Goal: Navigation & Orientation: Find specific page/section

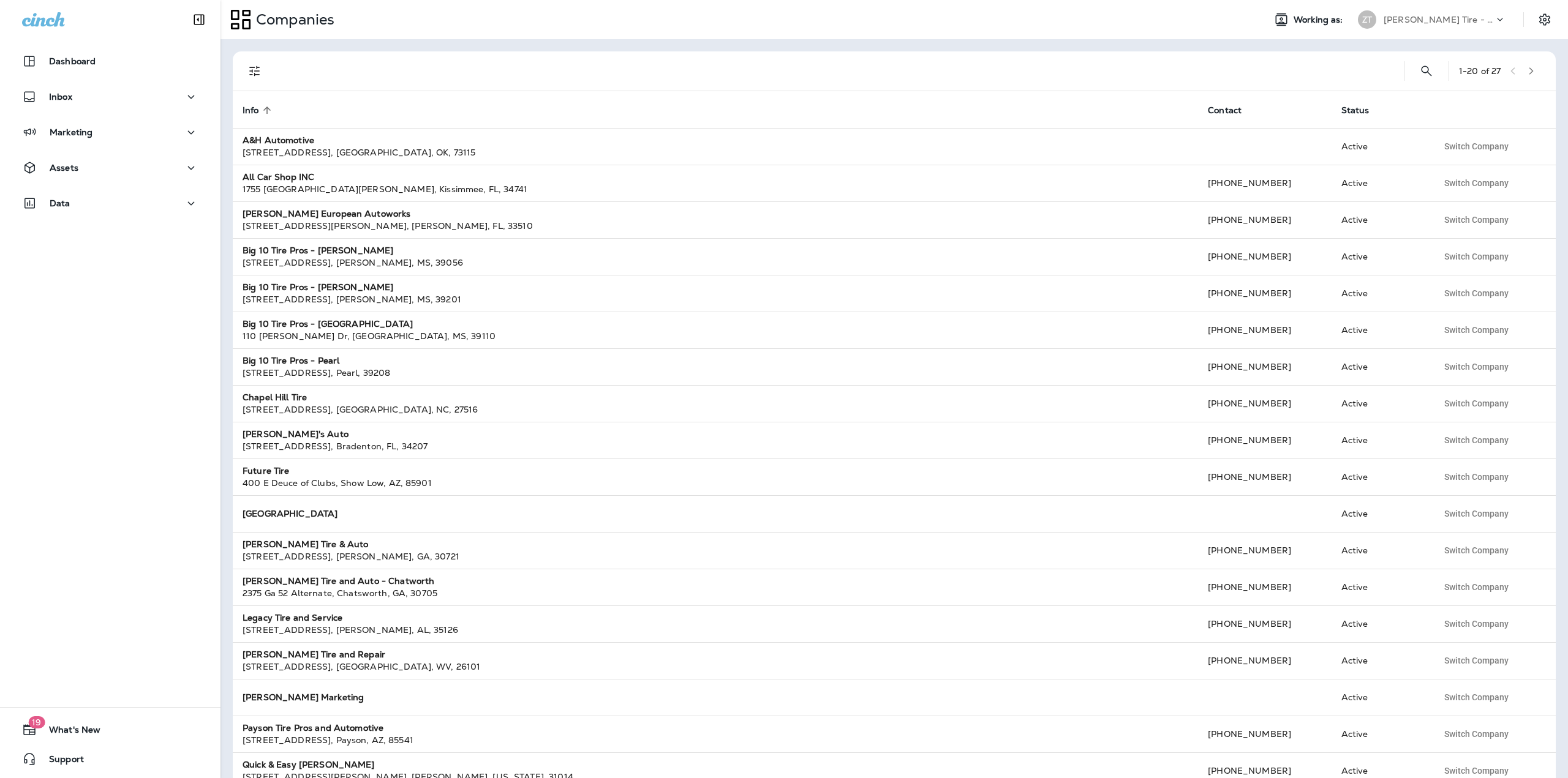
click at [1527, 71] on icon "button" at bounding box center [1531, 71] width 8 height 8
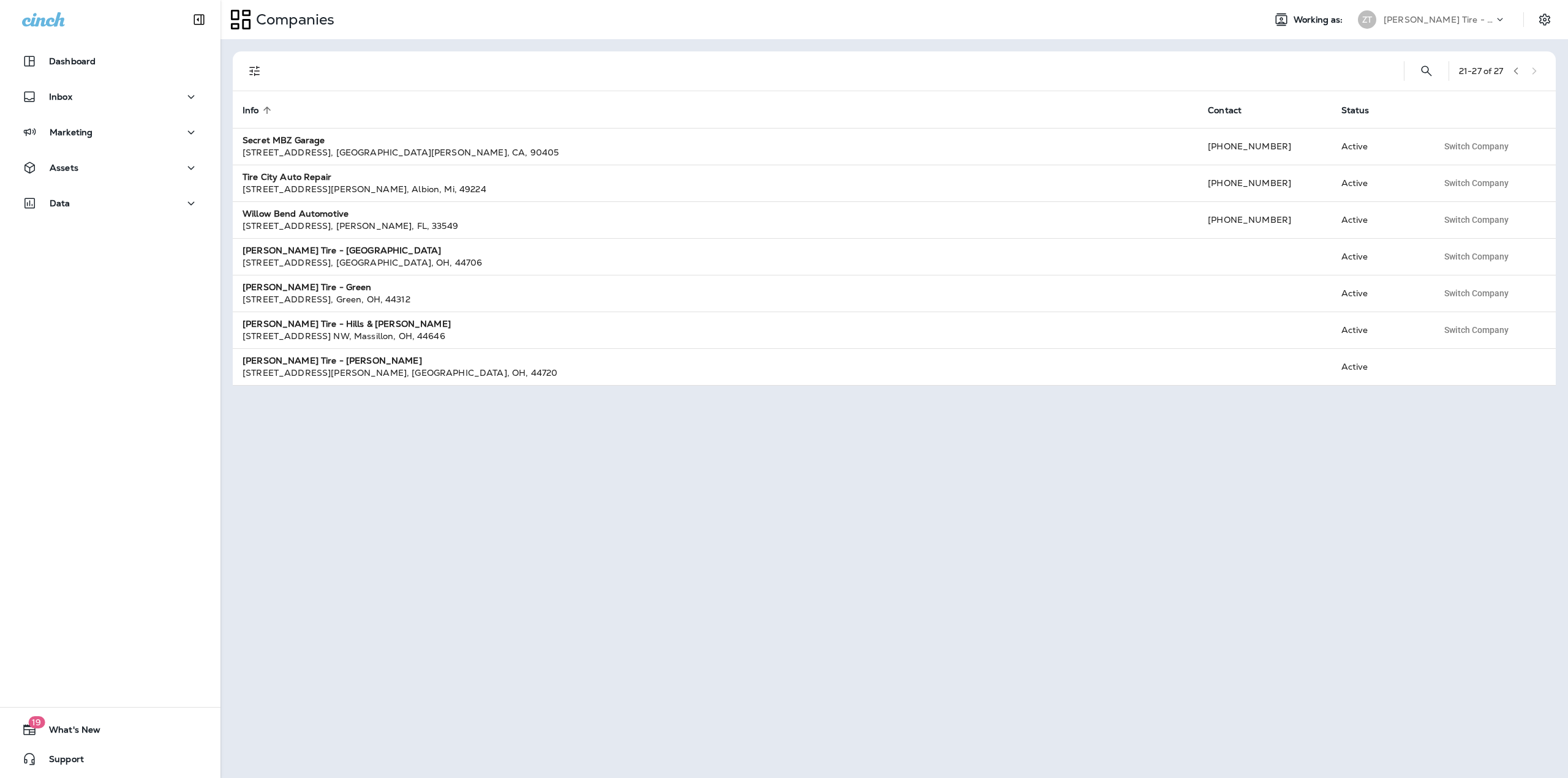
click at [1520, 68] on icon "button" at bounding box center [1515, 71] width 8 height 8
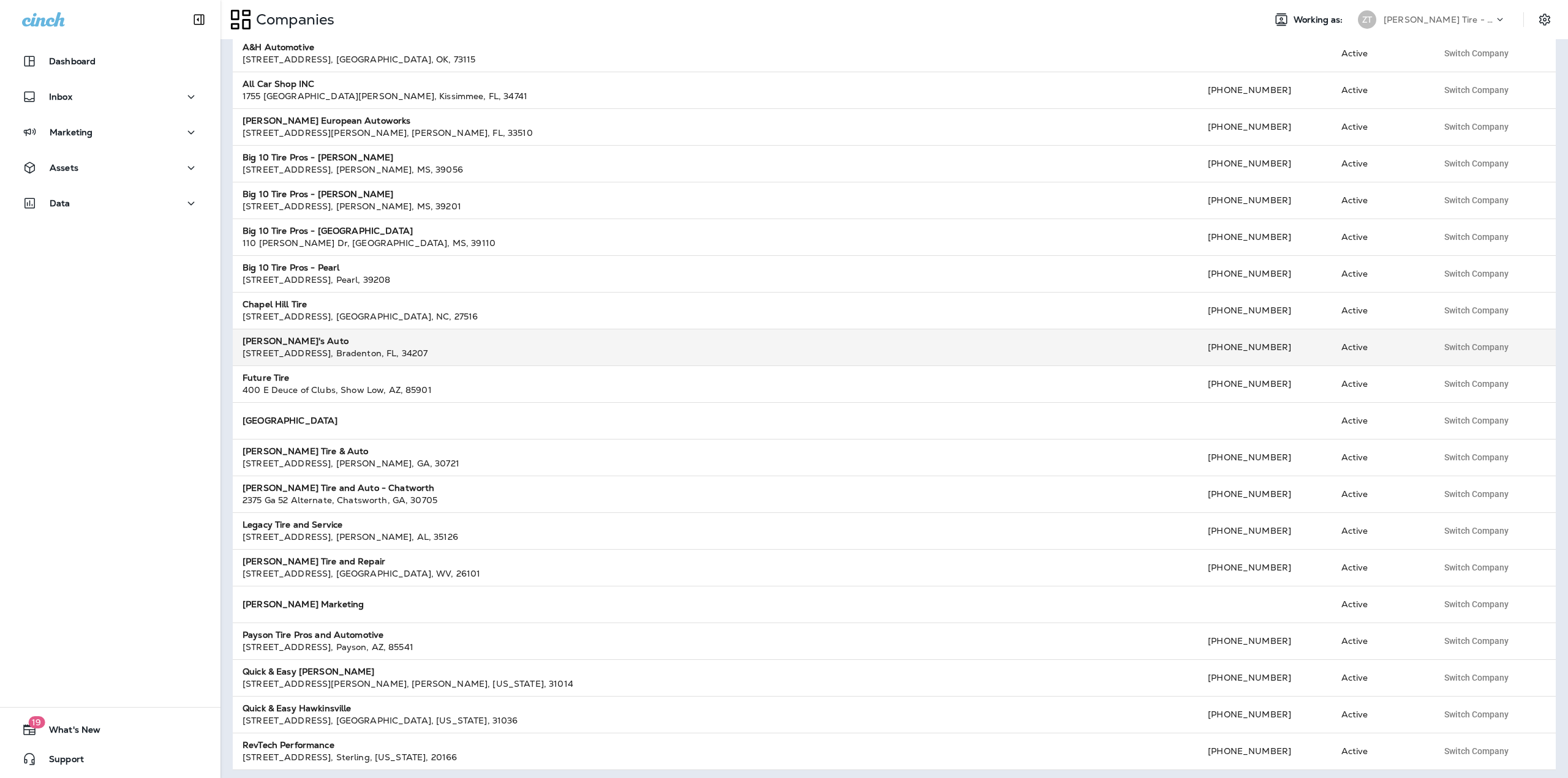
scroll to position [97, 0]
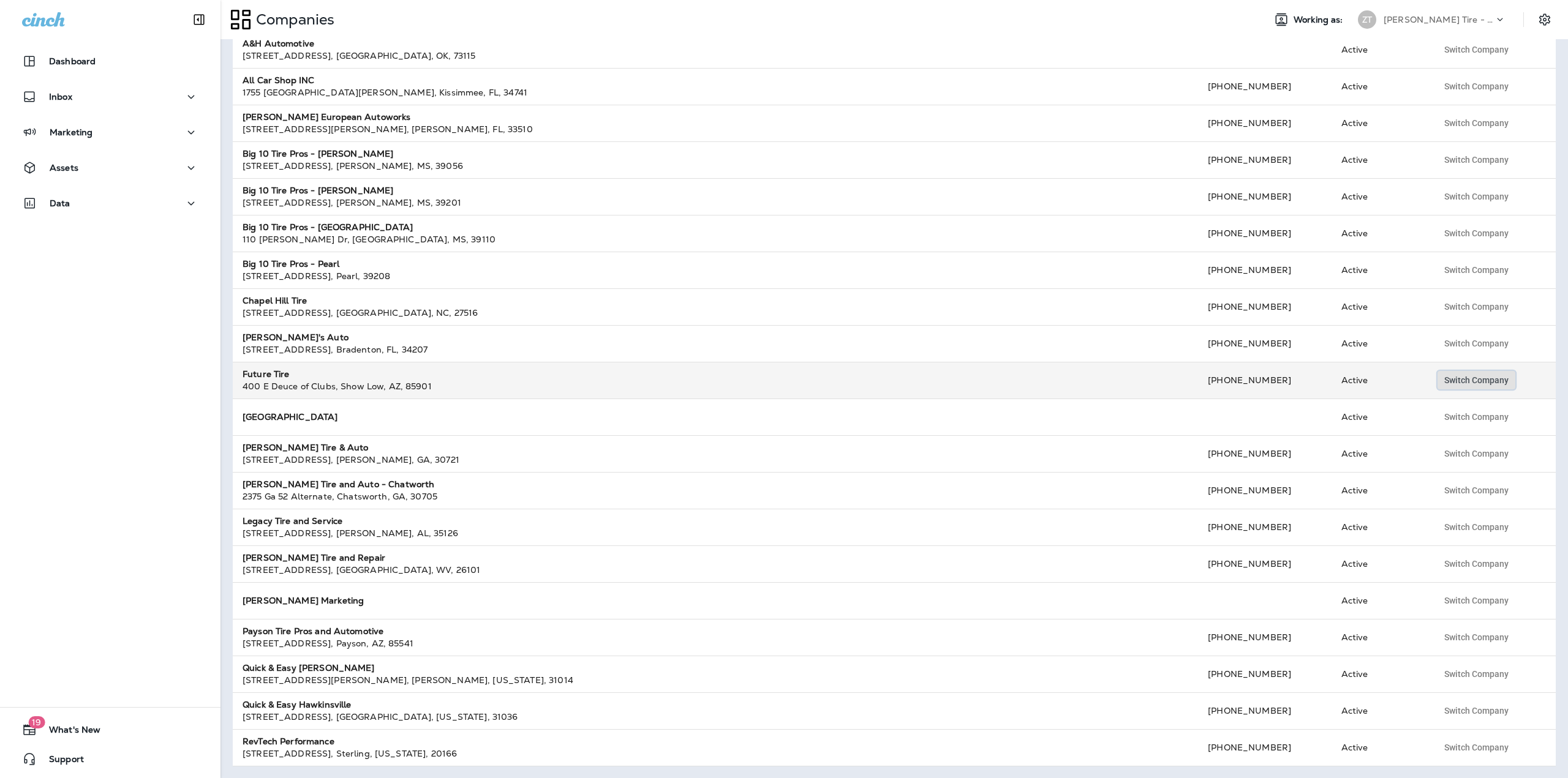
click at [1468, 374] on button "Switch Company" at bounding box center [1476, 380] width 78 height 18
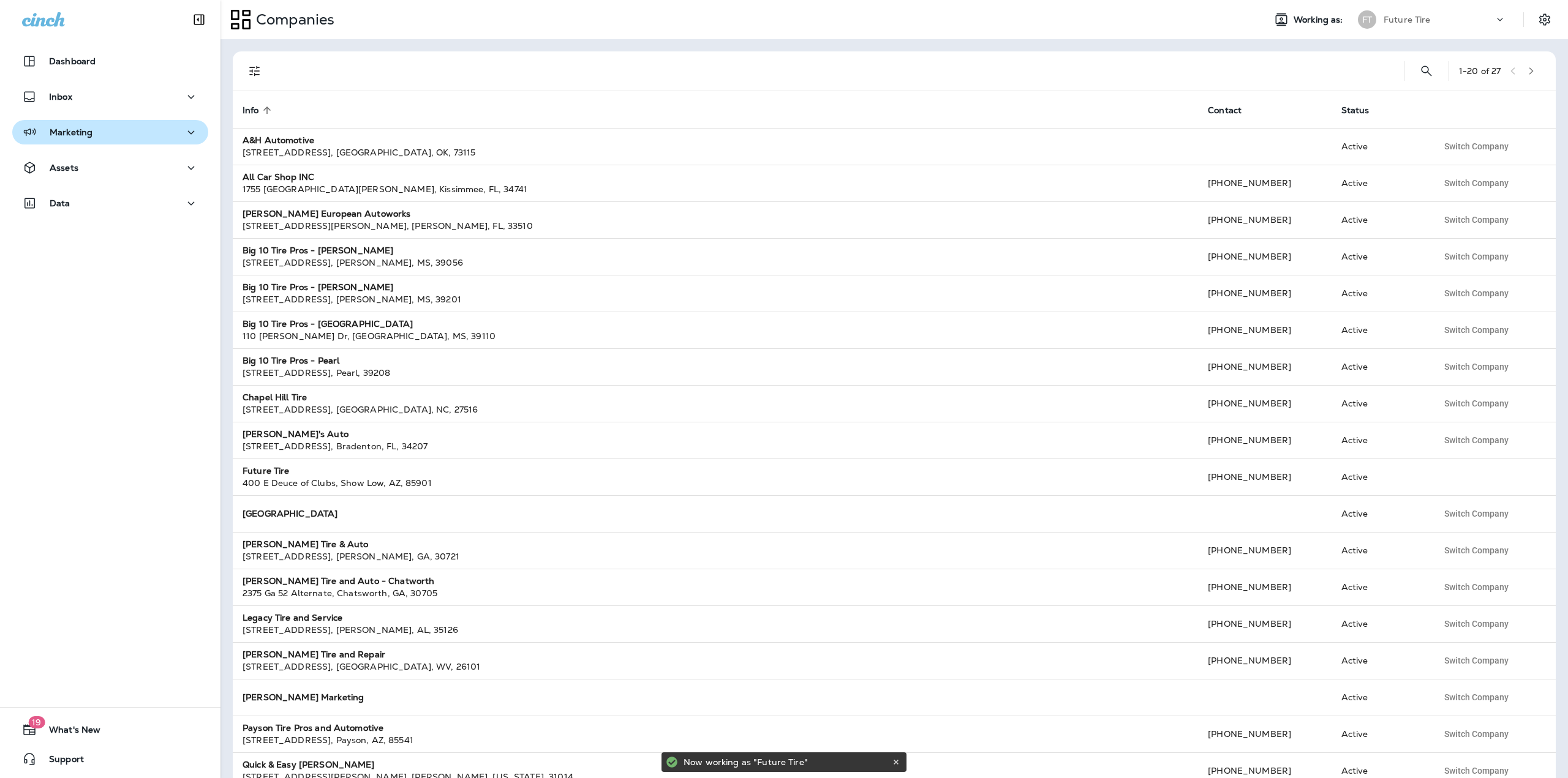
click at [57, 127] on p "Marketing" at bounding box center [71, 132] width 43 height 10
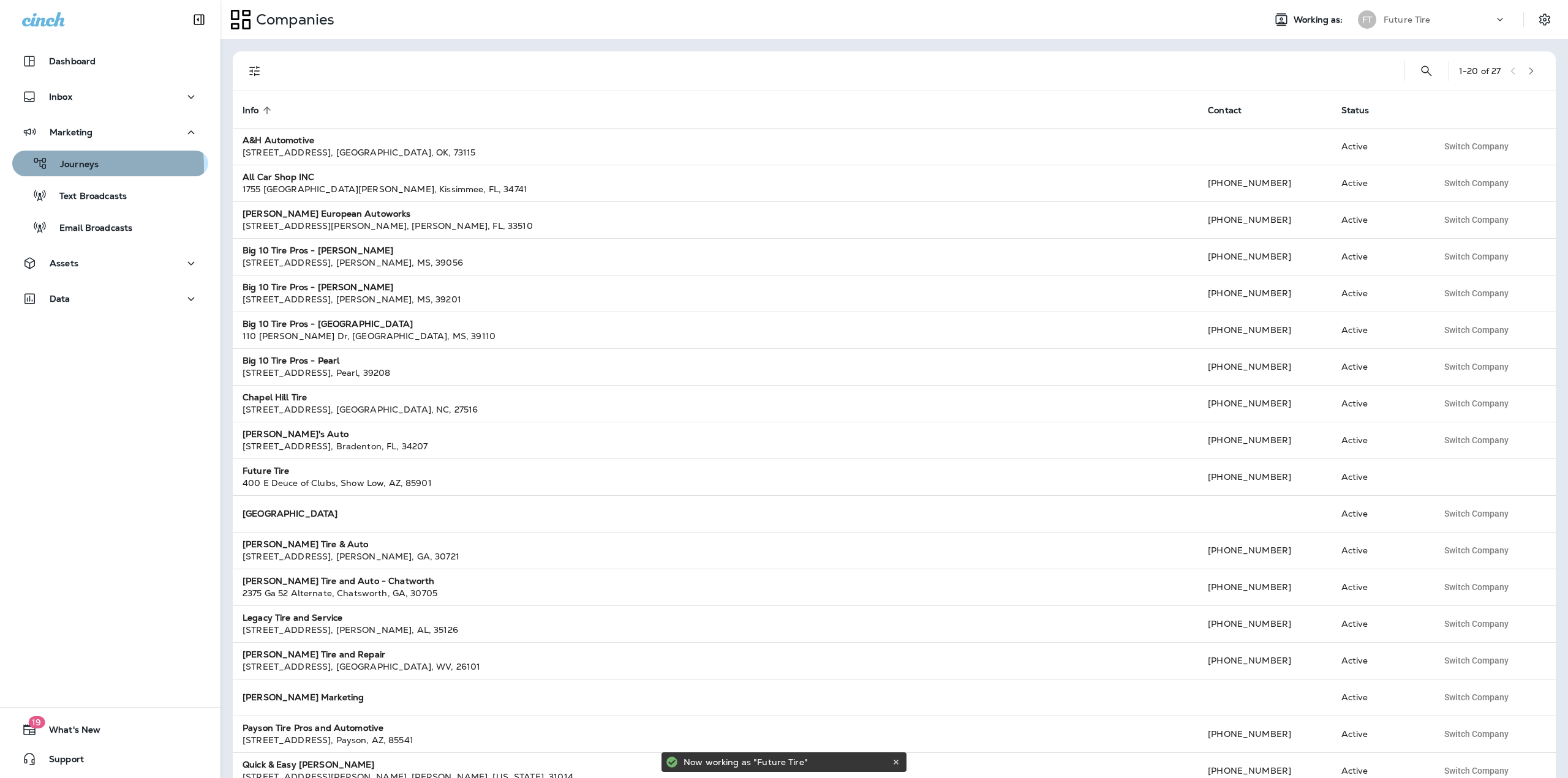
click at [75, 167] on p "Journeys" at bounding box center [73, 165] width 51 height 11
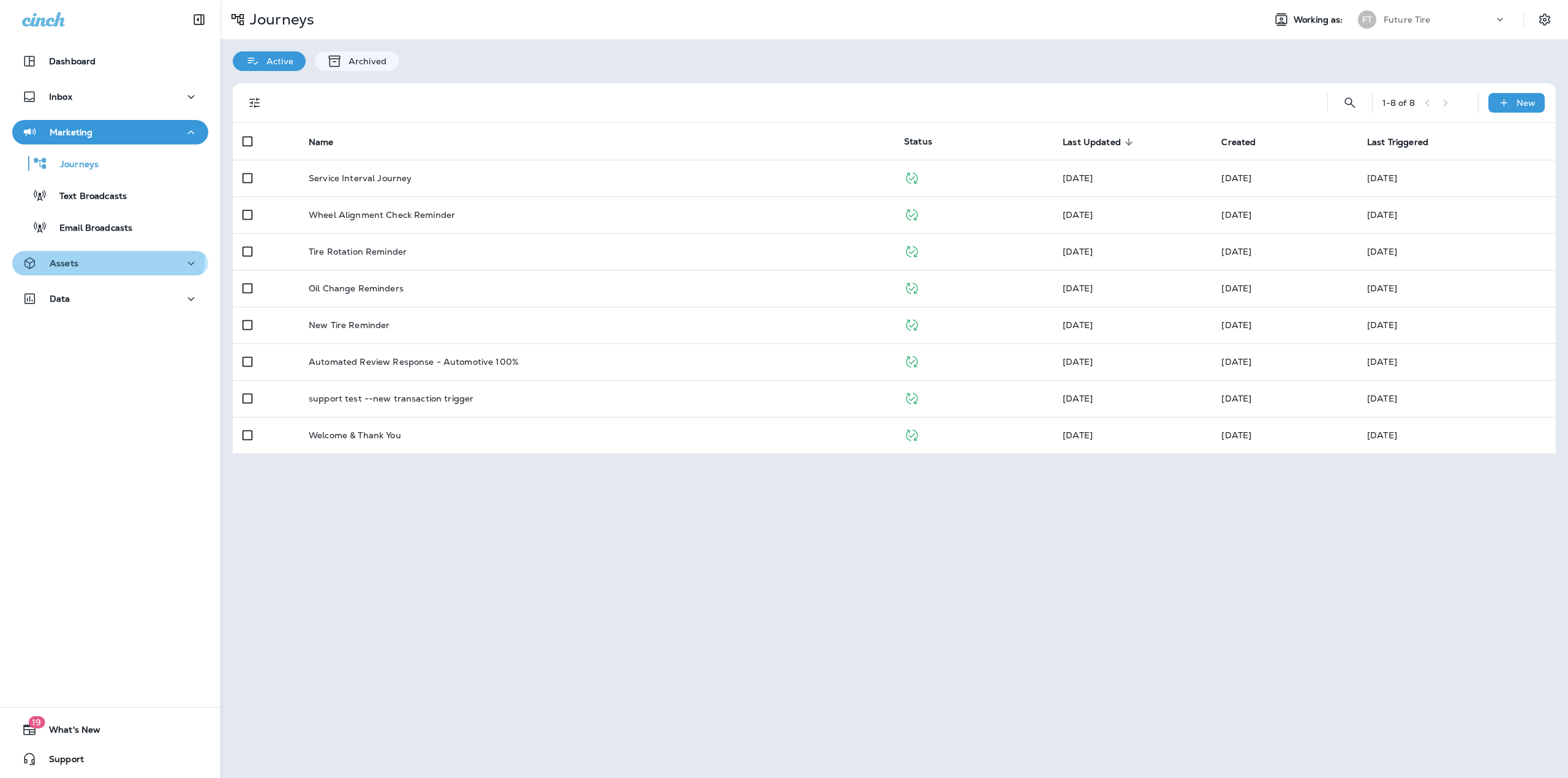
click at [94, 255] on button "Assets" at bounding box center [110, 263] width 196 height 25
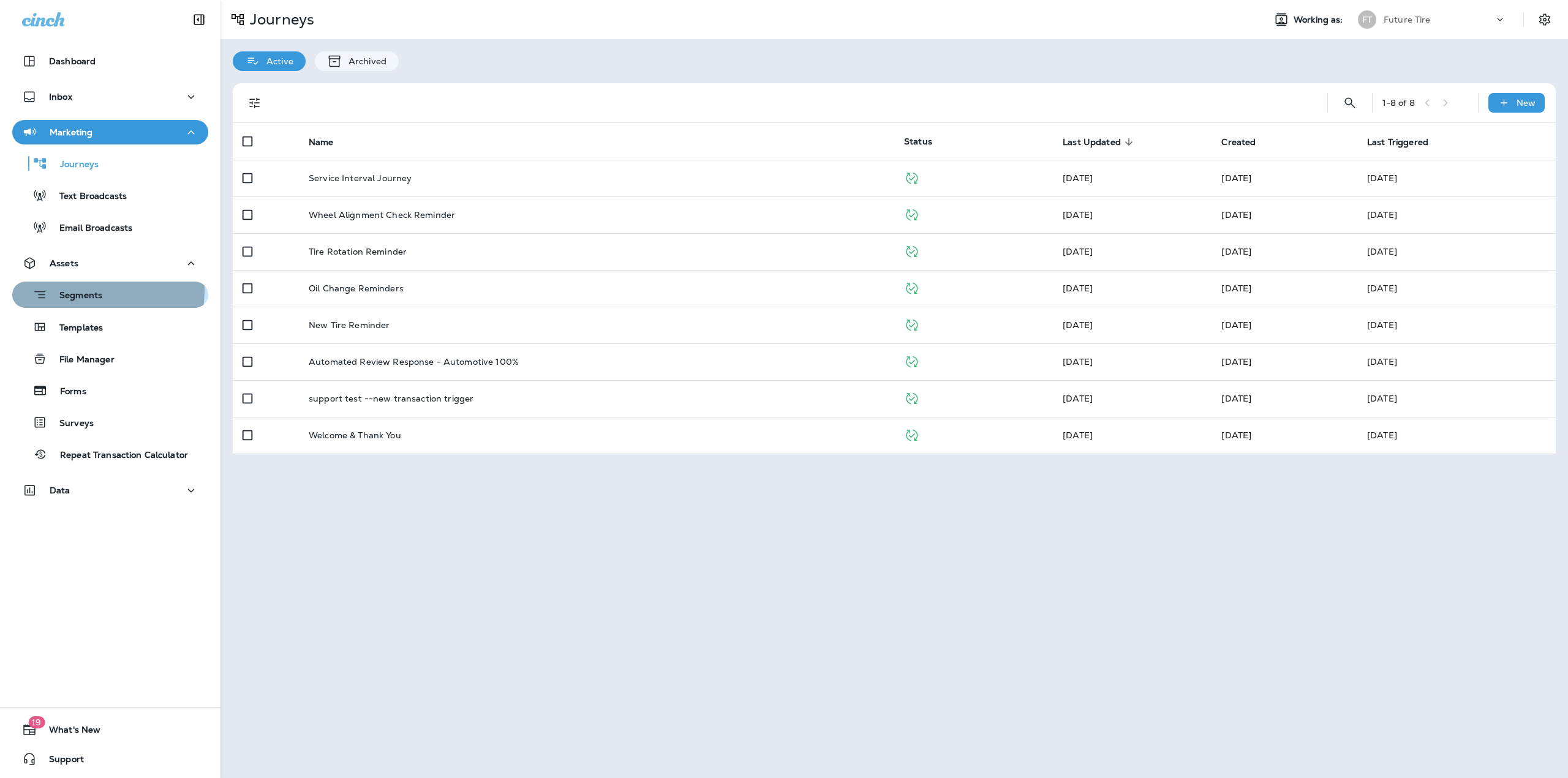
click at [94, 291] on p "Segments" at bounding box center [74, 296] width 55 height 12
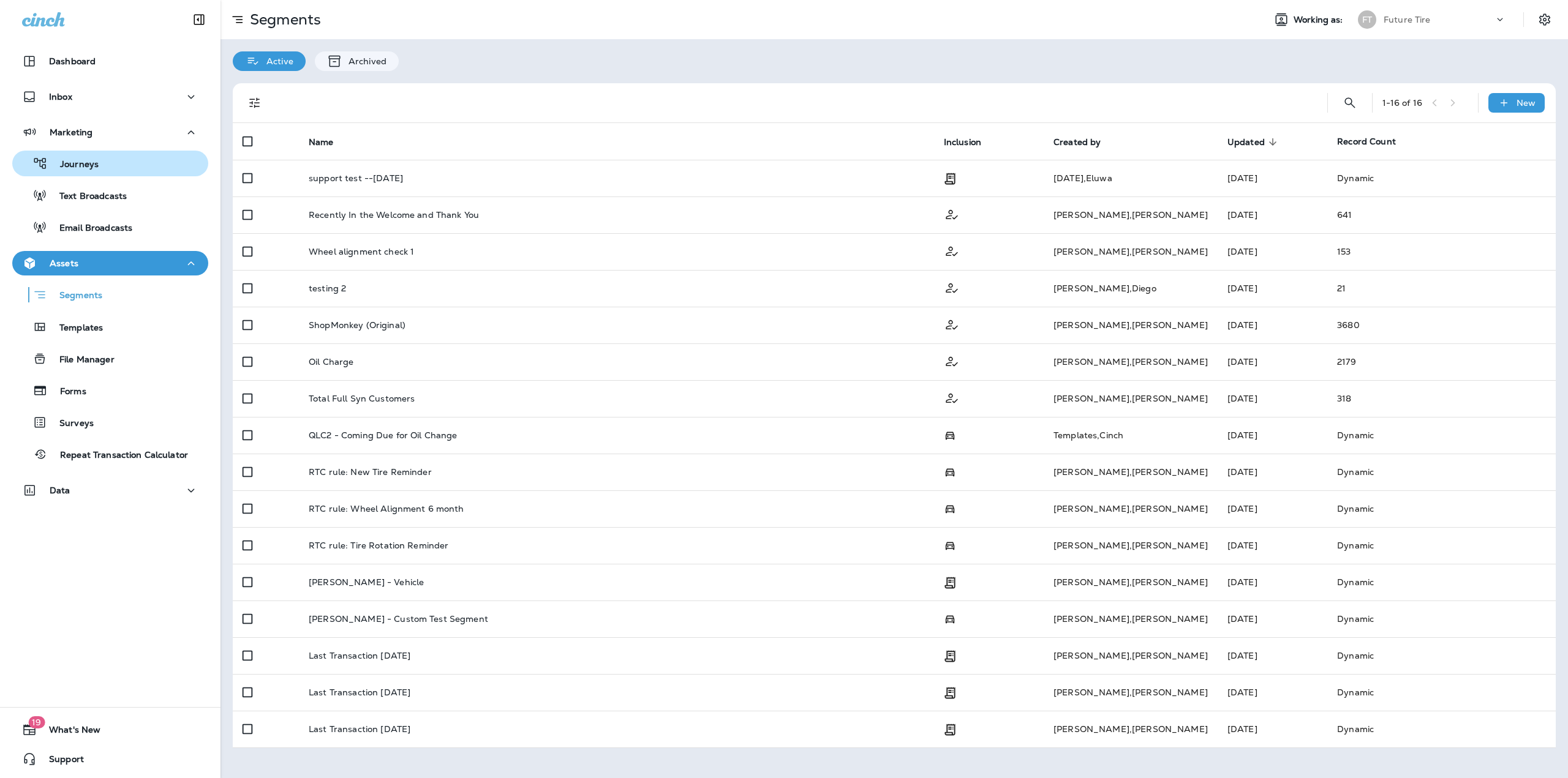
click at [105, 172] on div "Journeys" at bounding box center [110, 163] width 186 height 18
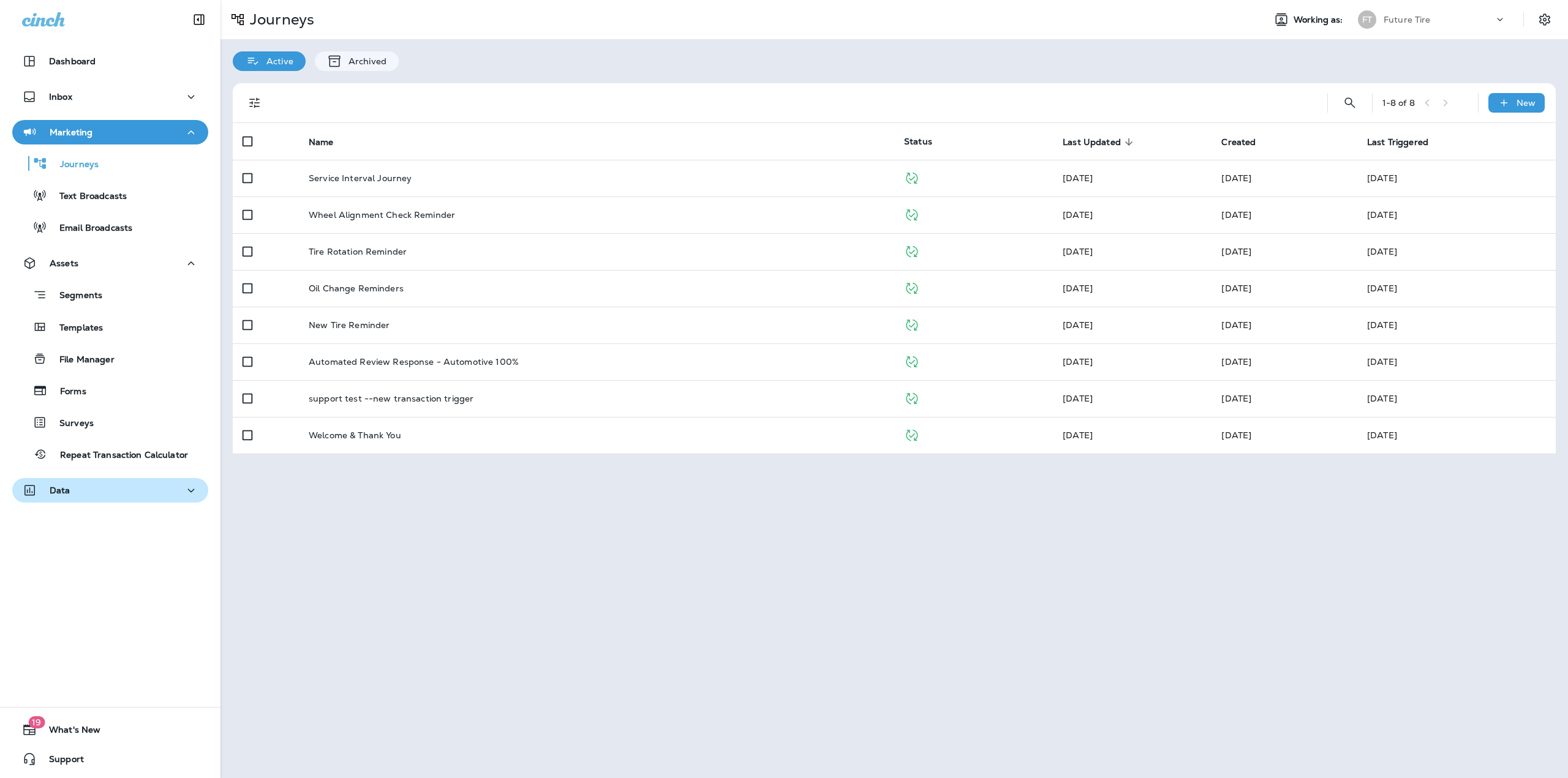
click at [87, 496] on div "Data" at bounding box center [110, 491] width 177 height 16
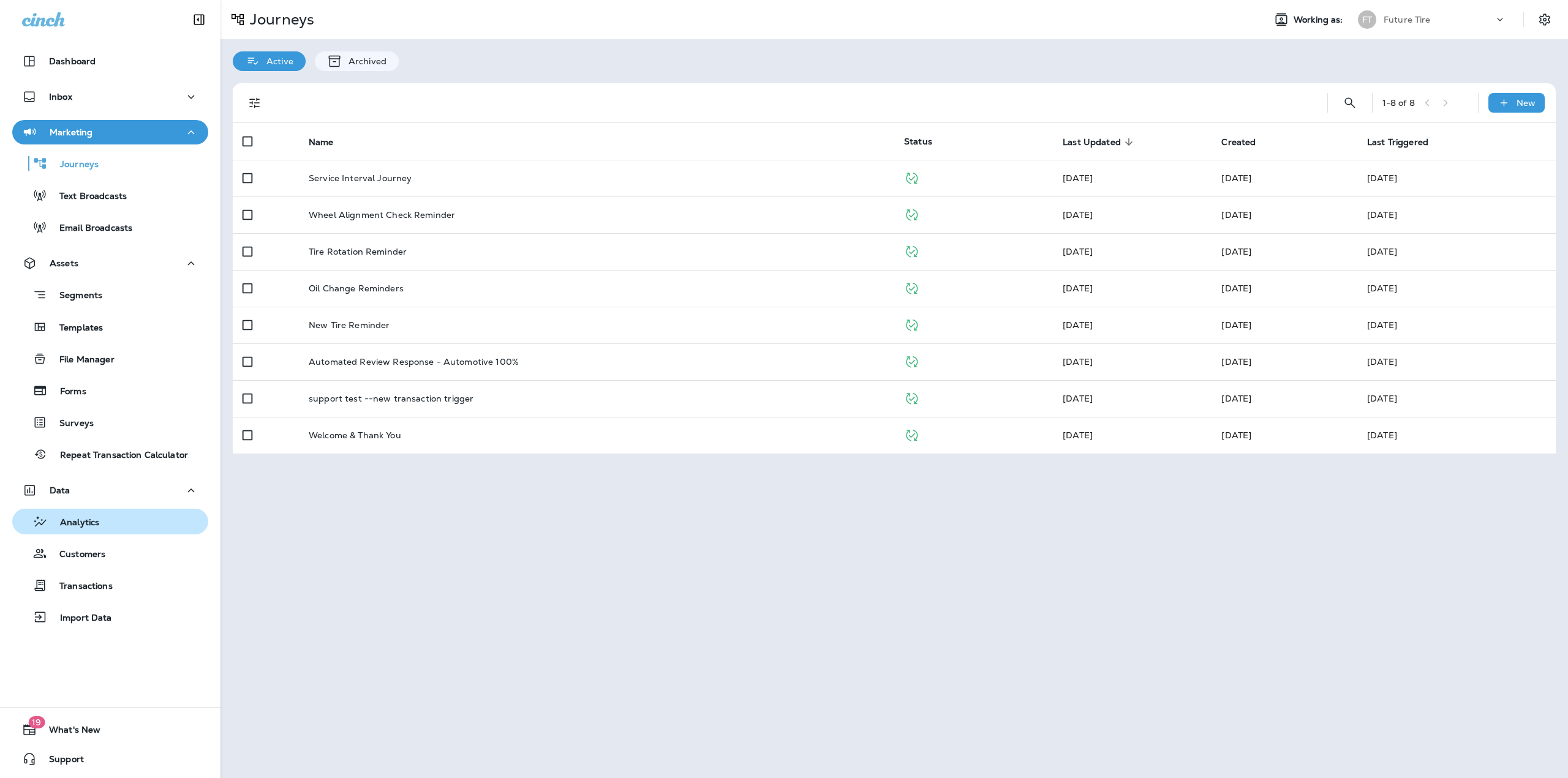
click at [87, 526] on p "Analytics" at bounding box center [73, 523] width 52 height 11
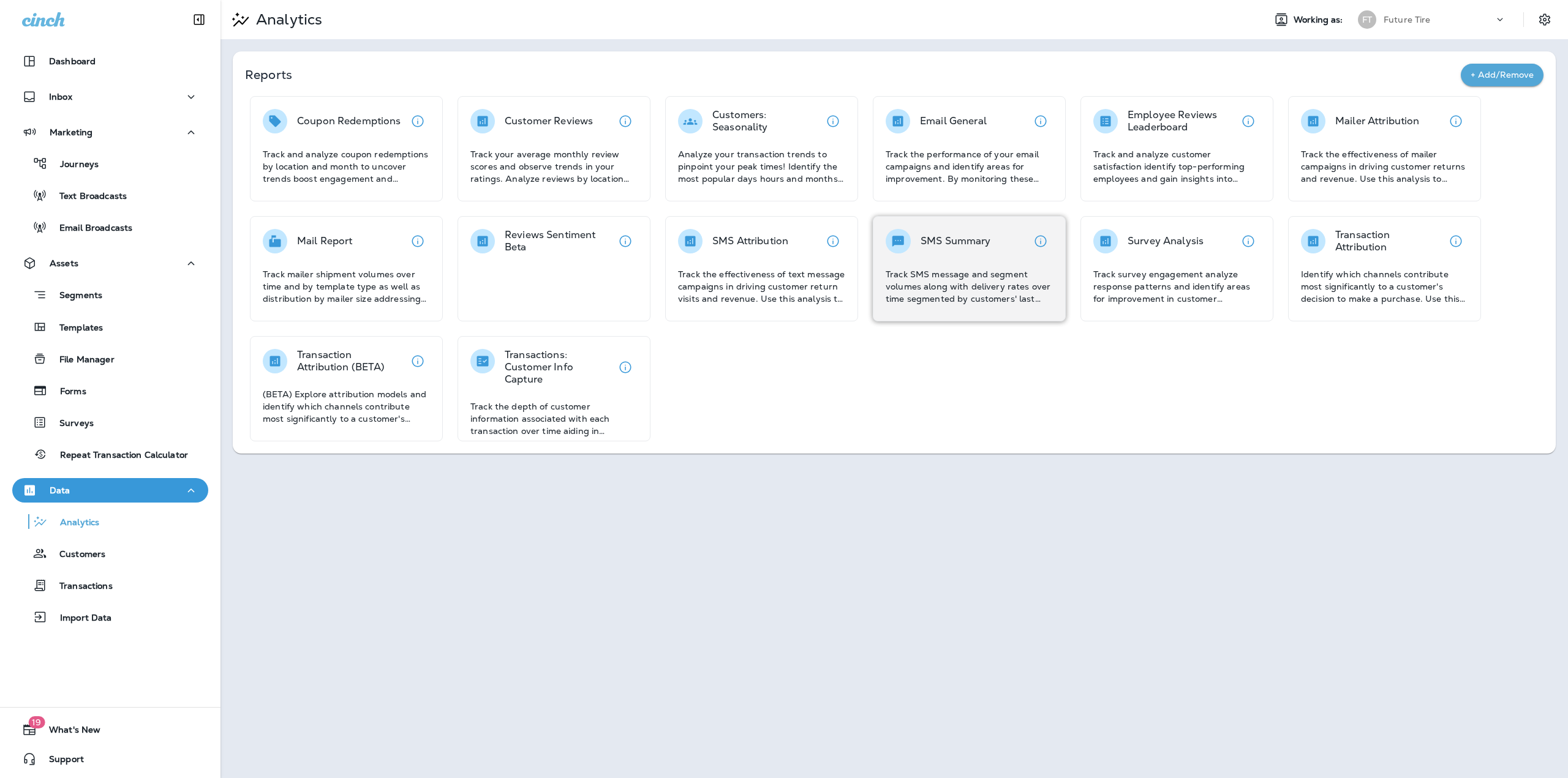
click at [937, 254] on div "SMS Summary Track SMS message and segment volumes along with delivery rates ove…" at bounding box center [970, 267] width 167 height 76
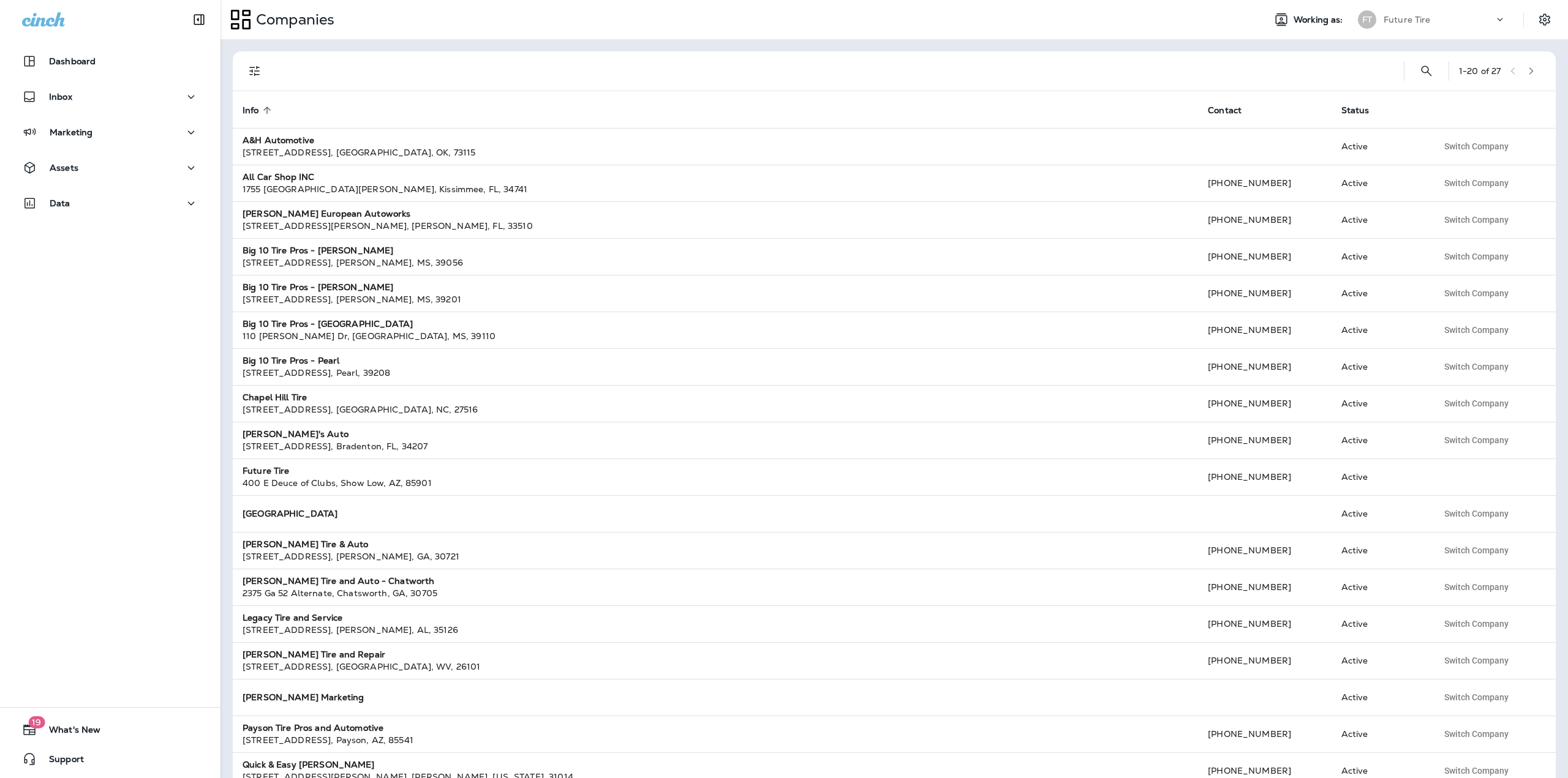
click at [1470, 30] on div "FT Future Tire" at bounding box center [1432, 20] width 163 height 25
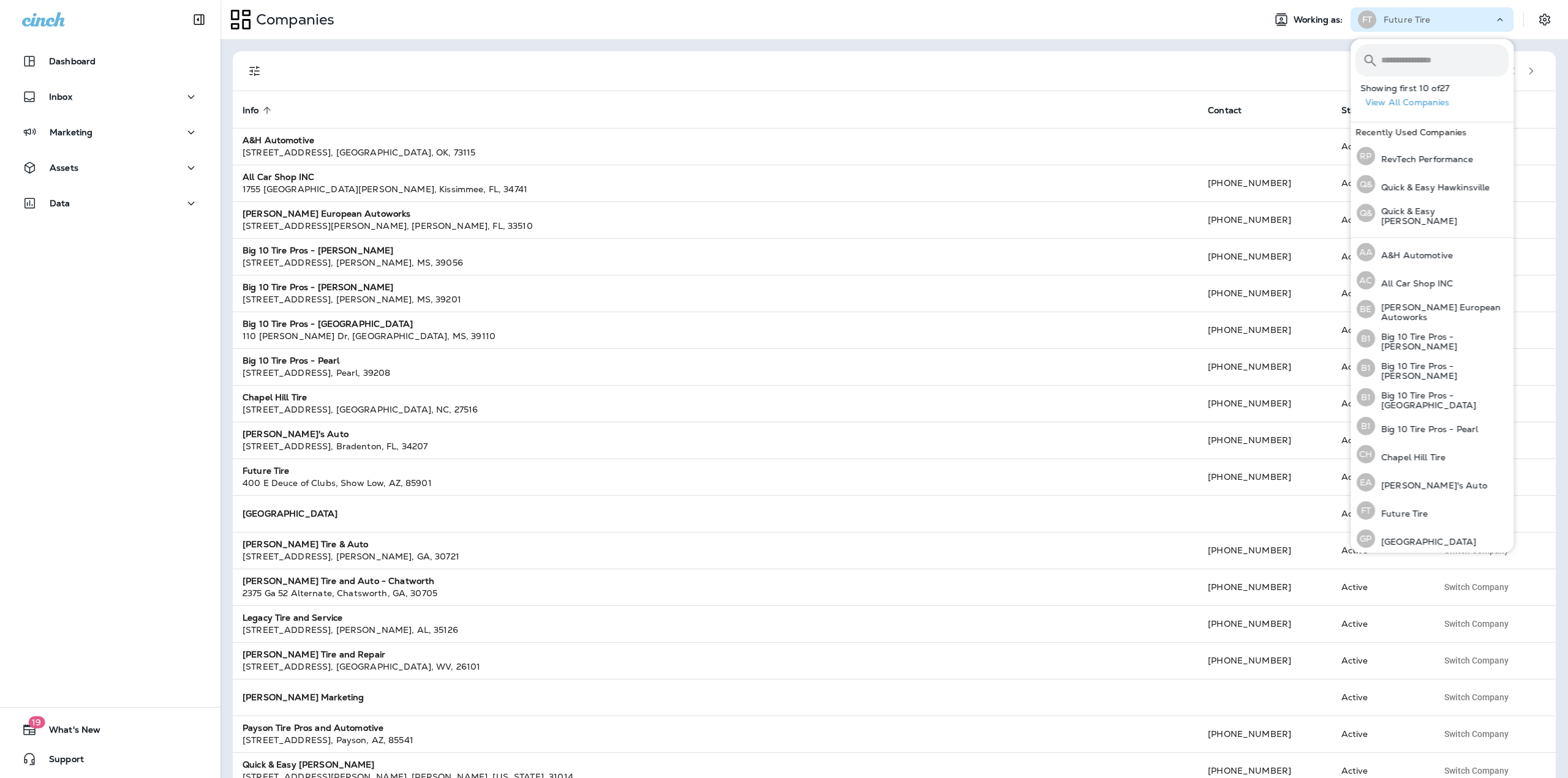
click at [1153, 76] on div at bounding box center [835, 71] width 1117 height 39
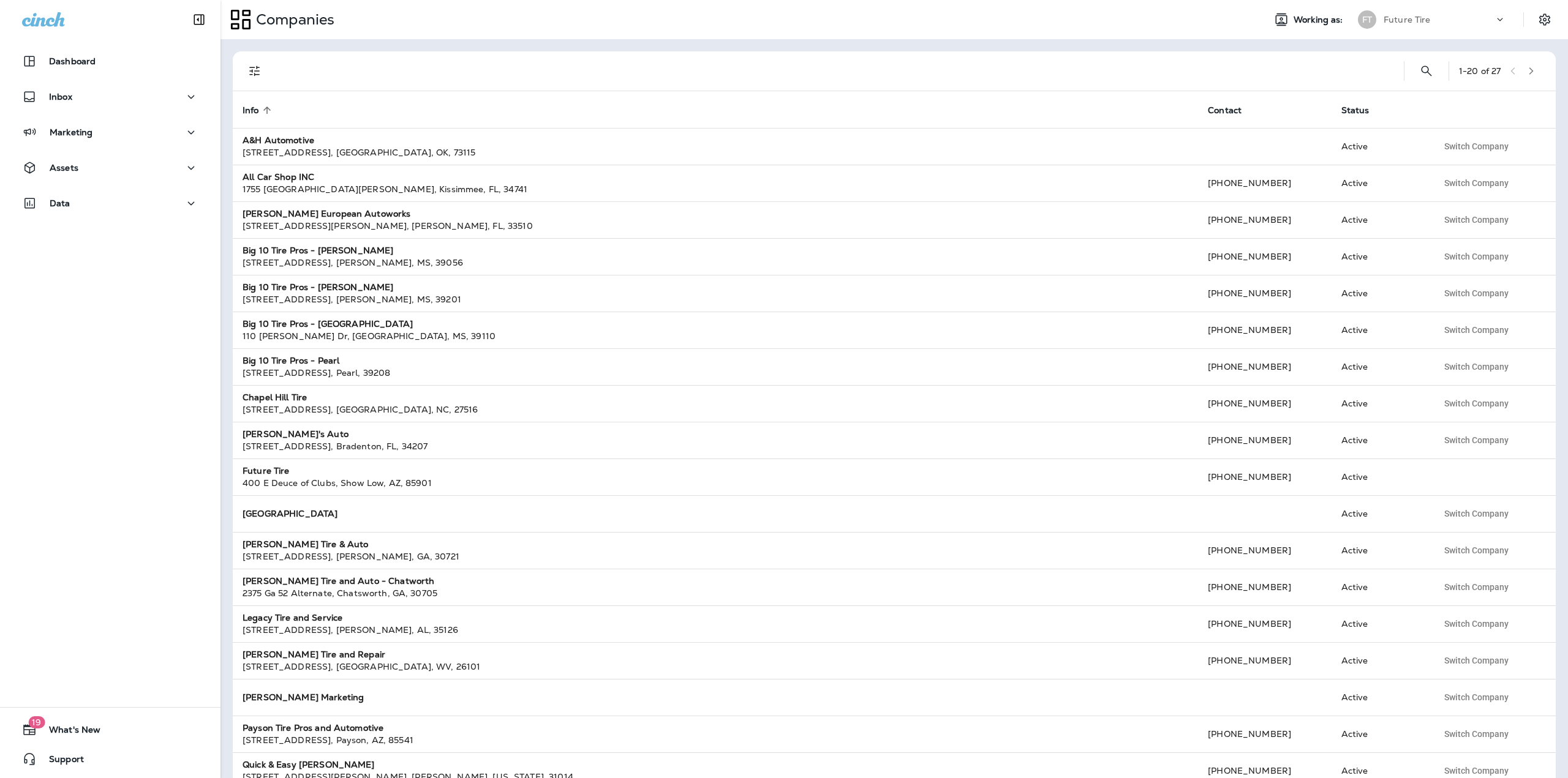
click at [1457, 15] on div "Future Tire" at bounding box center [1438, 20] width 110 height 18
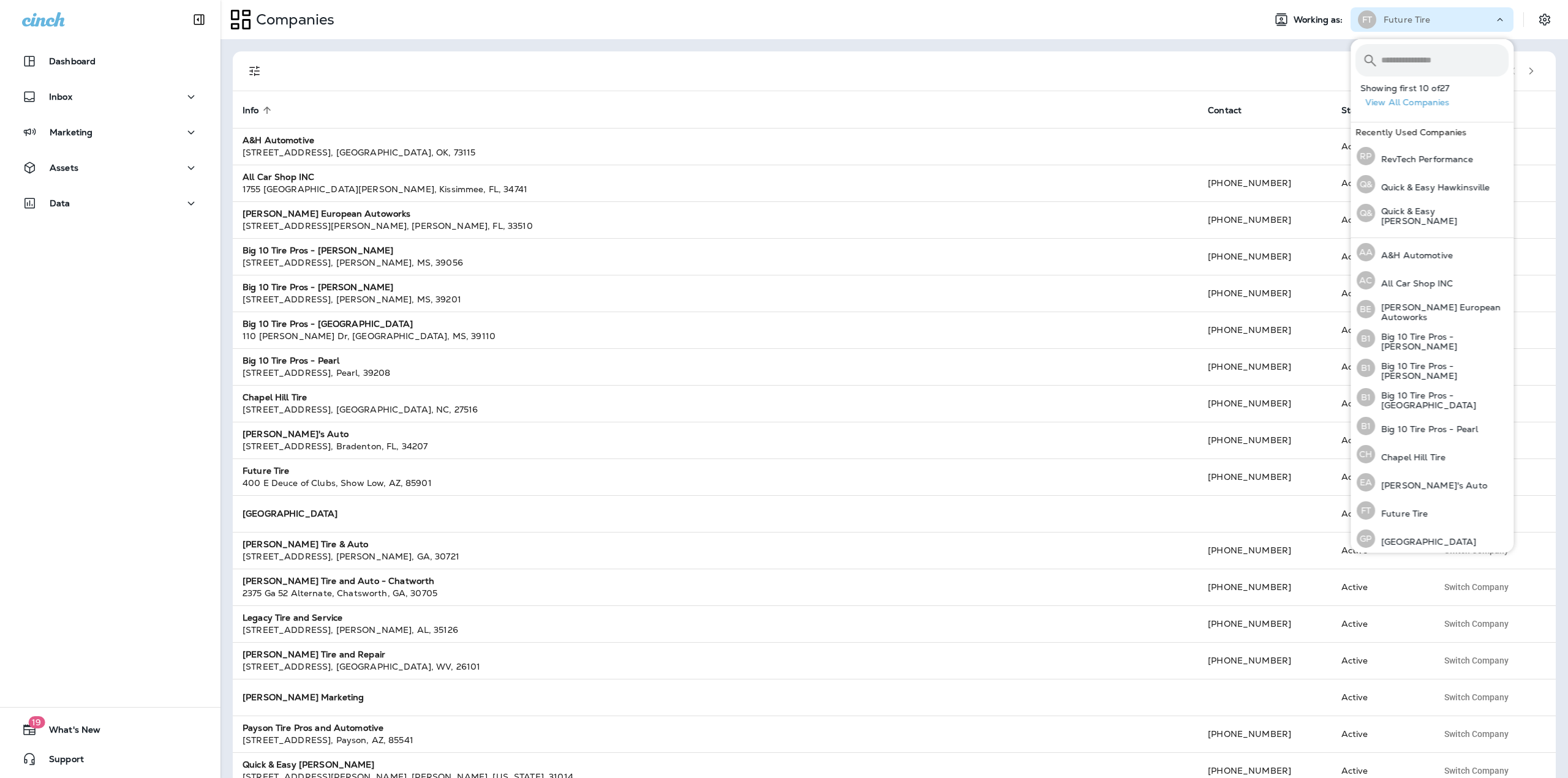
click at [1284, 76] on div at bounding box center [835, 71] width 1117 height 39
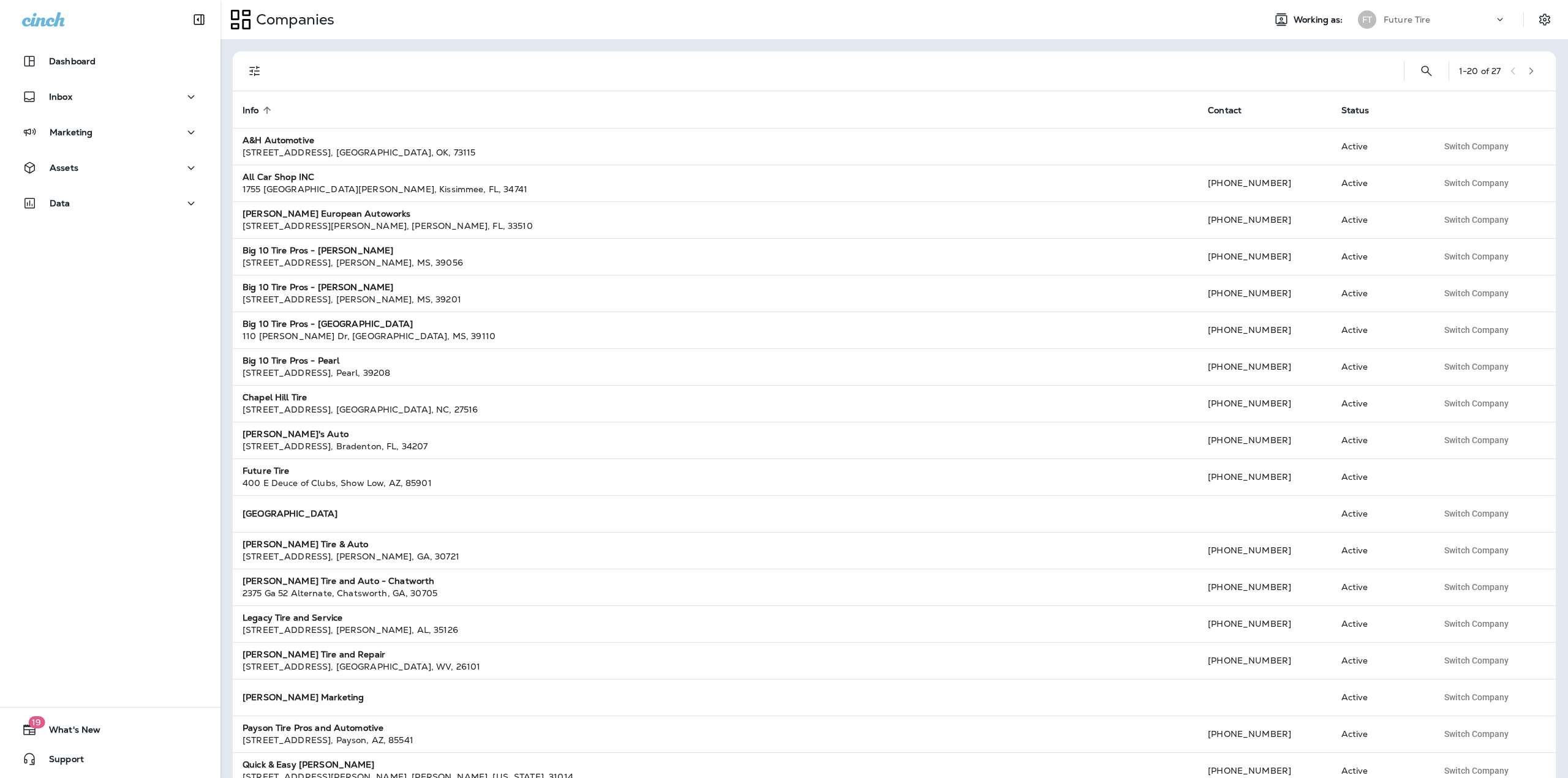
click at [1399, 26] on div "Future Tire" at bounding box center [1438, 20] width 110 height 18
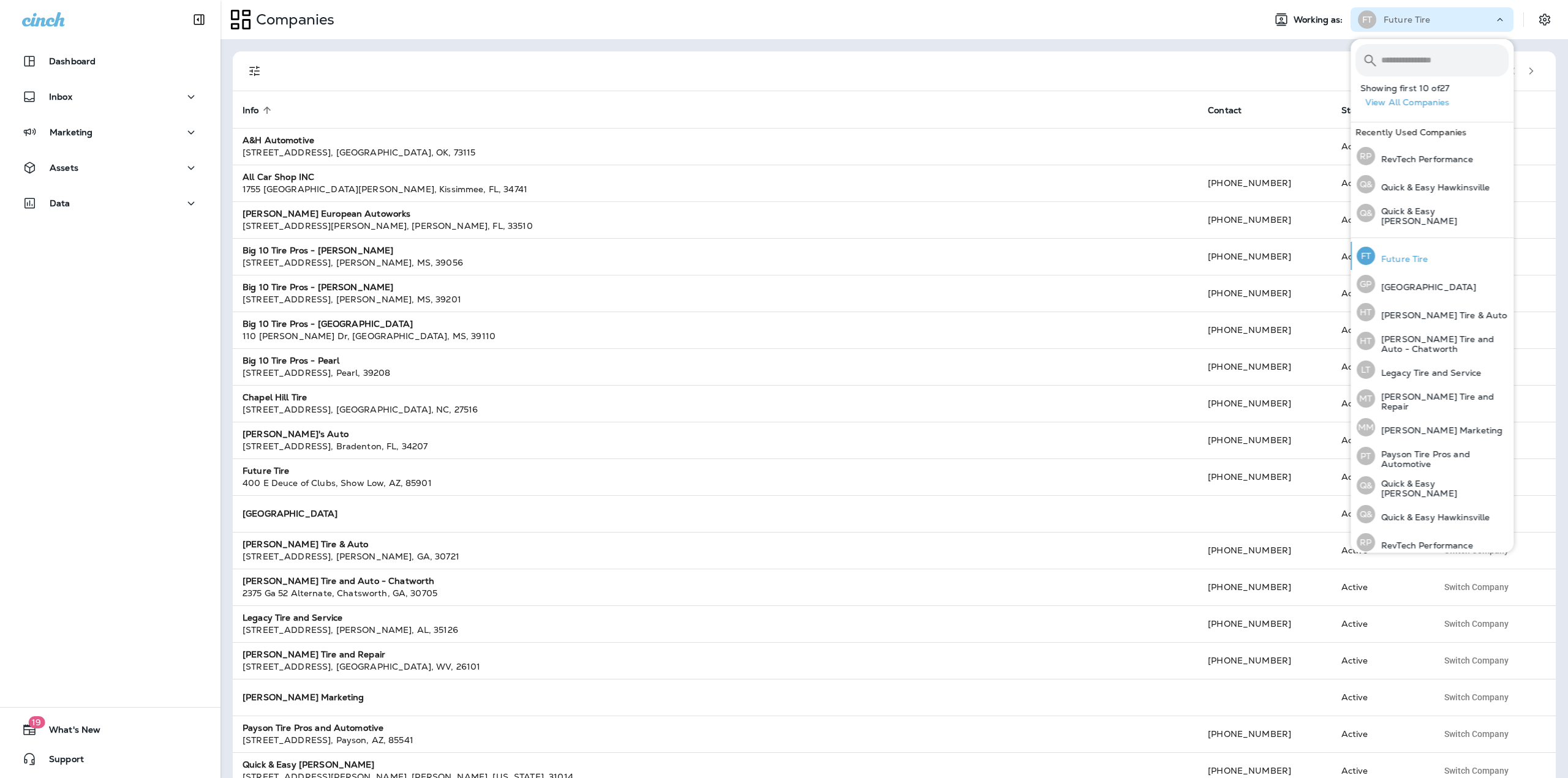
scroll to position [255, 0]
